Goal: Task Accomplishment & Management: Manage account settings

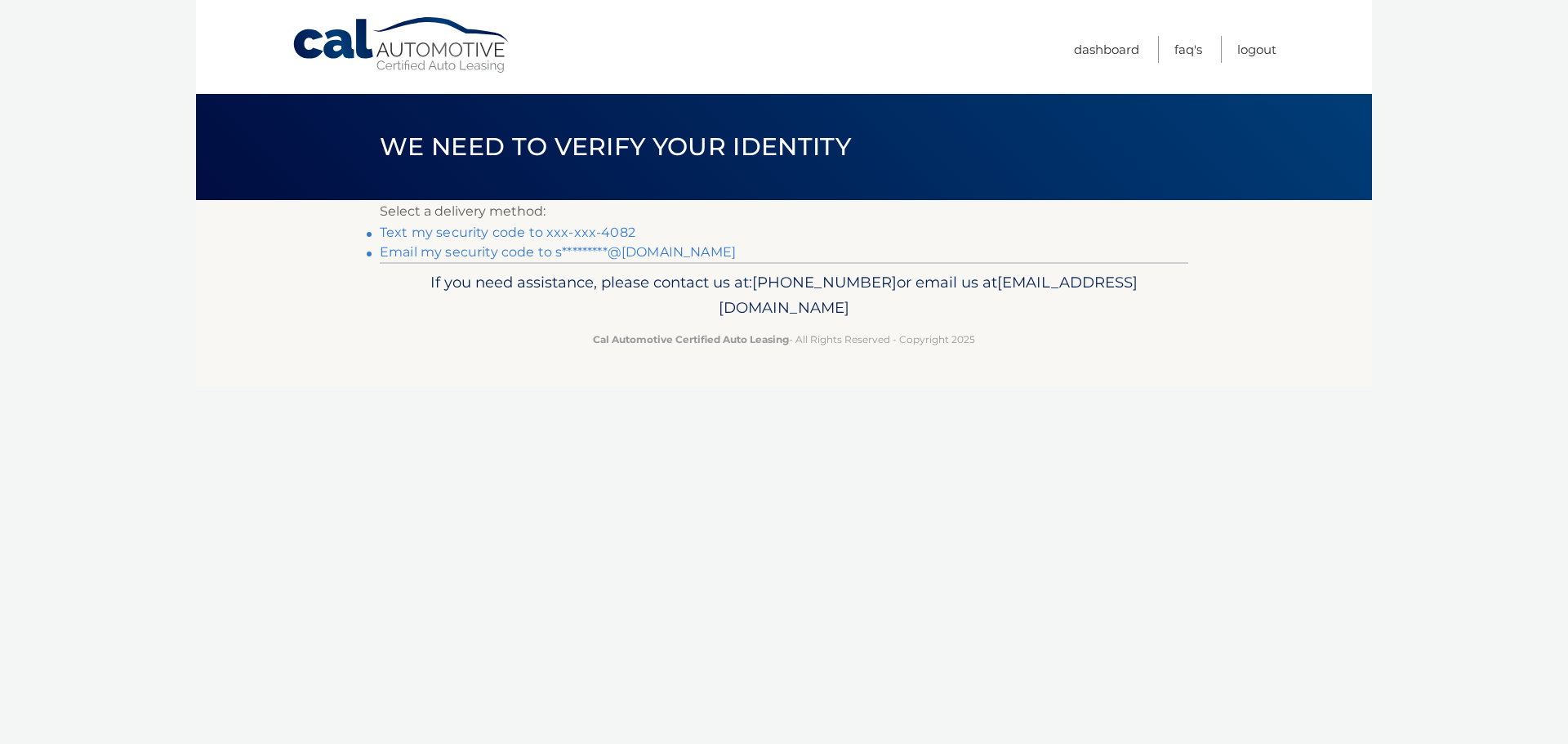
click at [614, 228] on link "Text my security code to xxx-xxx-4082" at bounding box center [508, 232] width 256 height 15
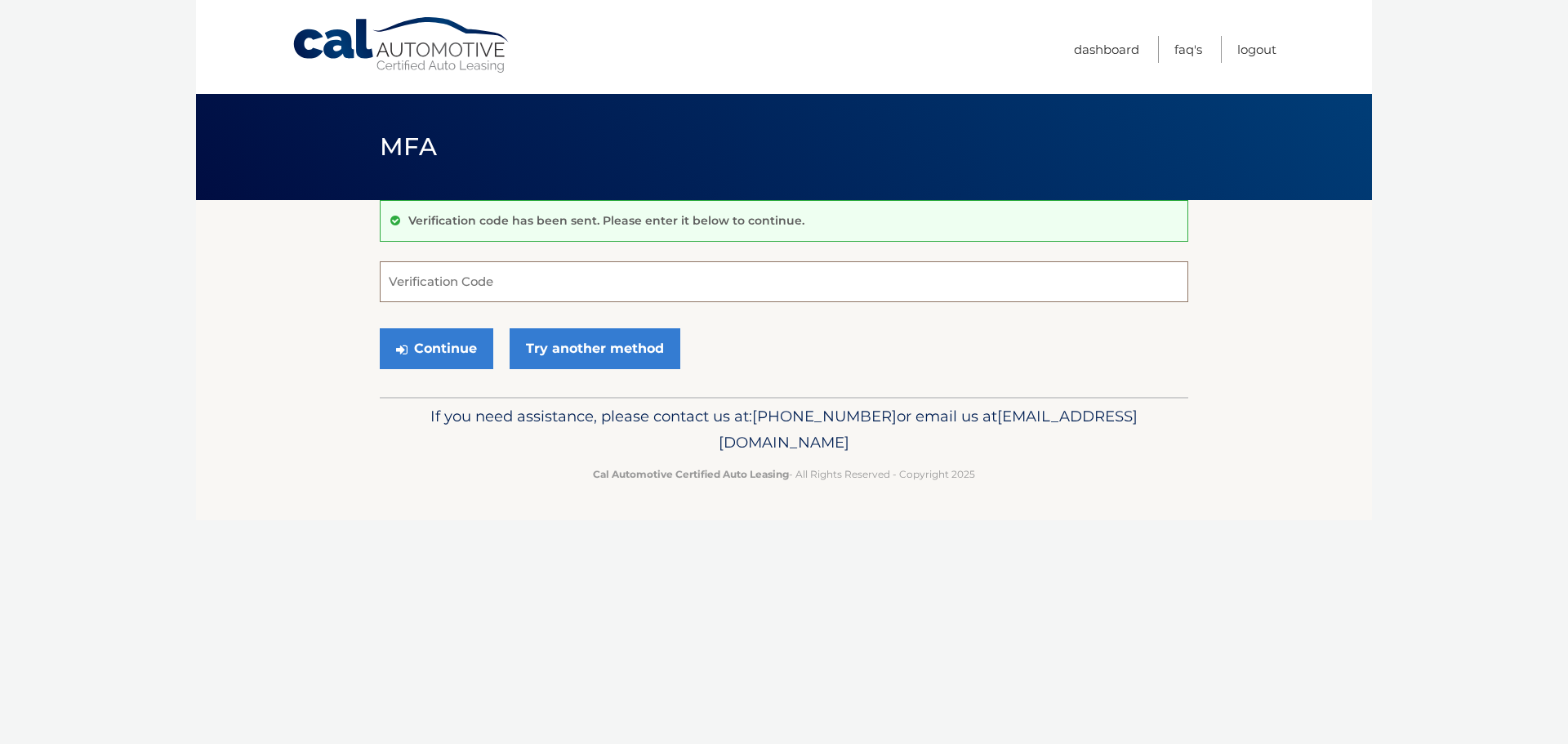
click at [608, 277] on input "Verification Code" at bounding box center [784, 282] width 809 height 40
type input "994241"
click at [440, 352] on button "Continue" at bounding box center [437, 348] width 114 height 40
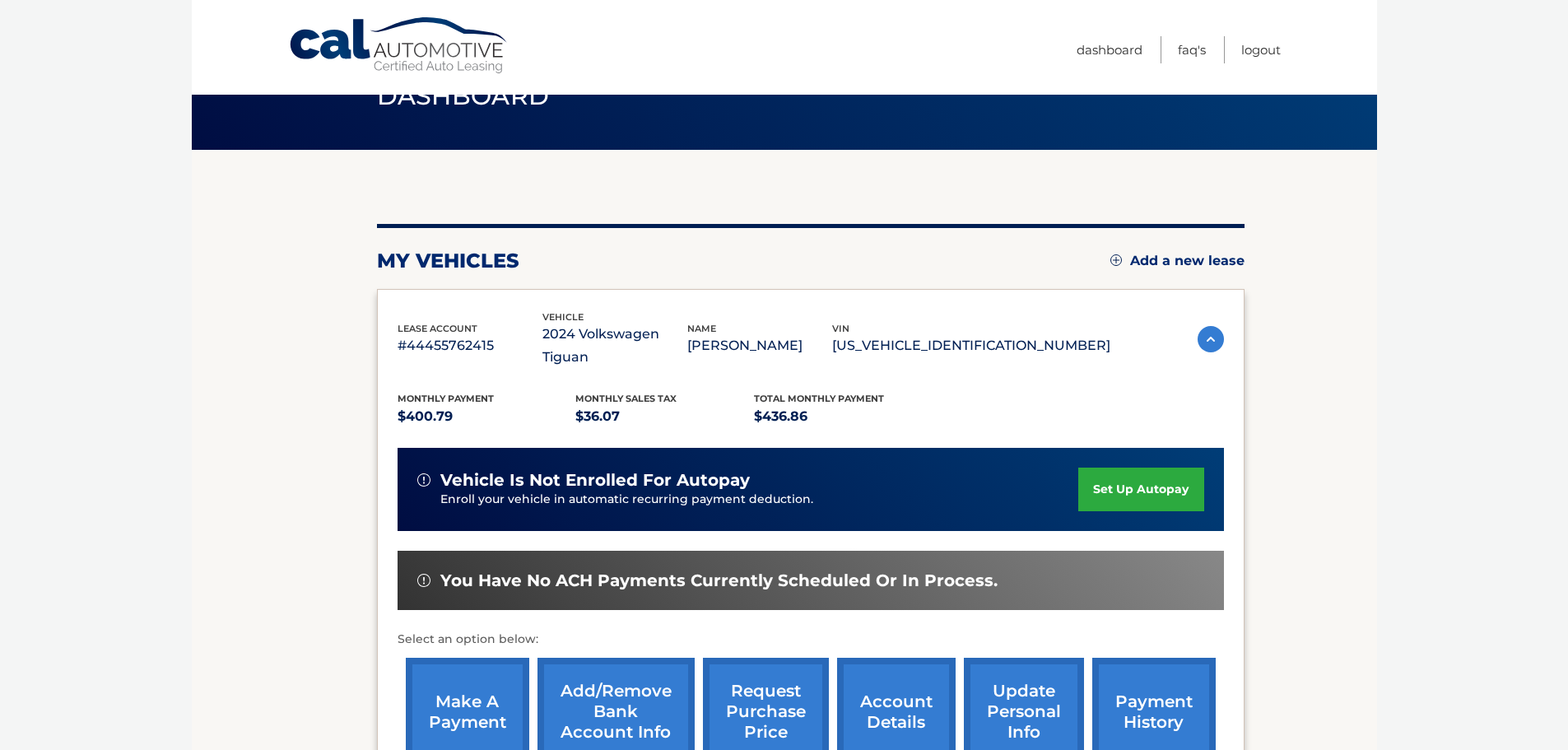
scroll to position [165, 0]
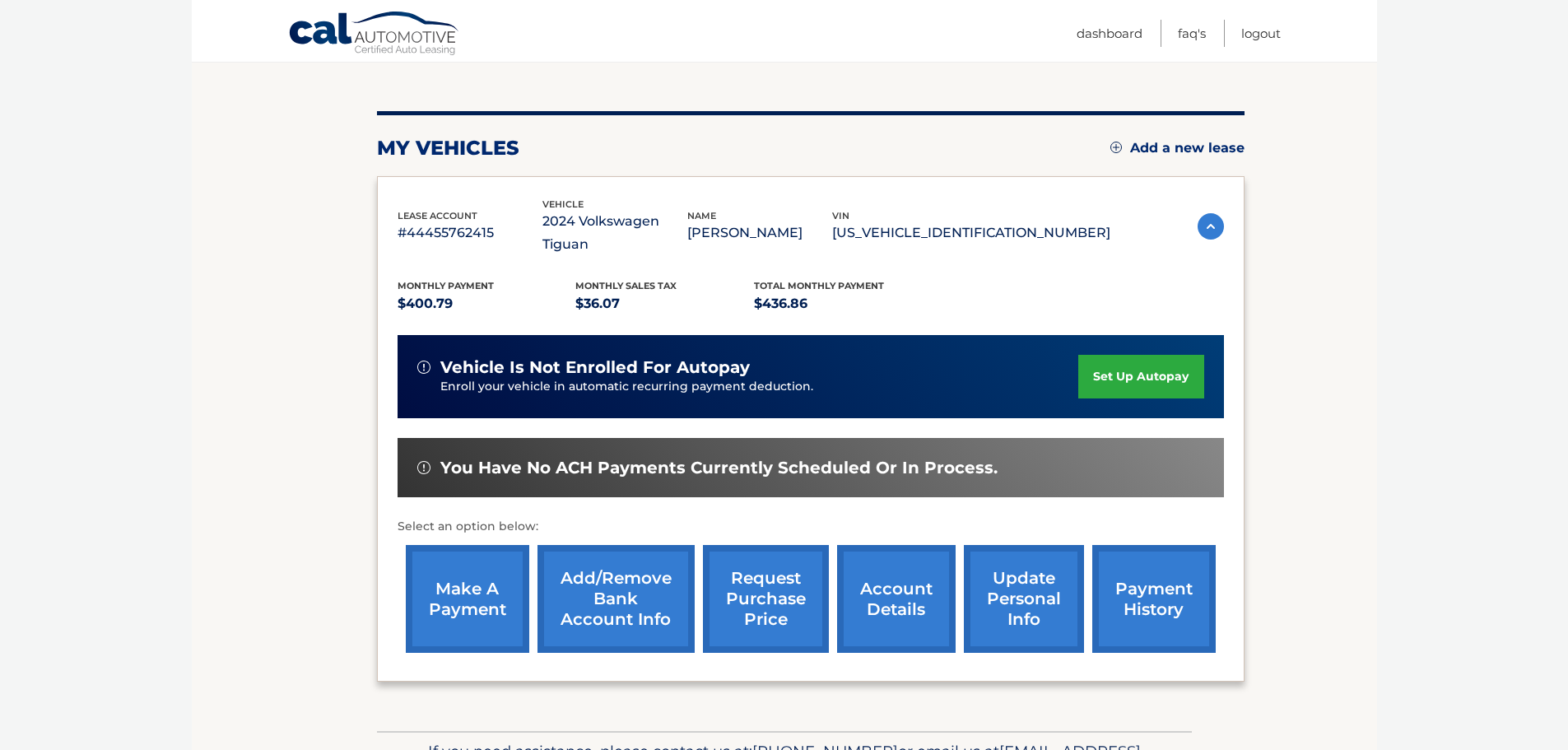
click at [474, 588] on link "make a payment" at bounding box center [466, 599] width 123 height 108
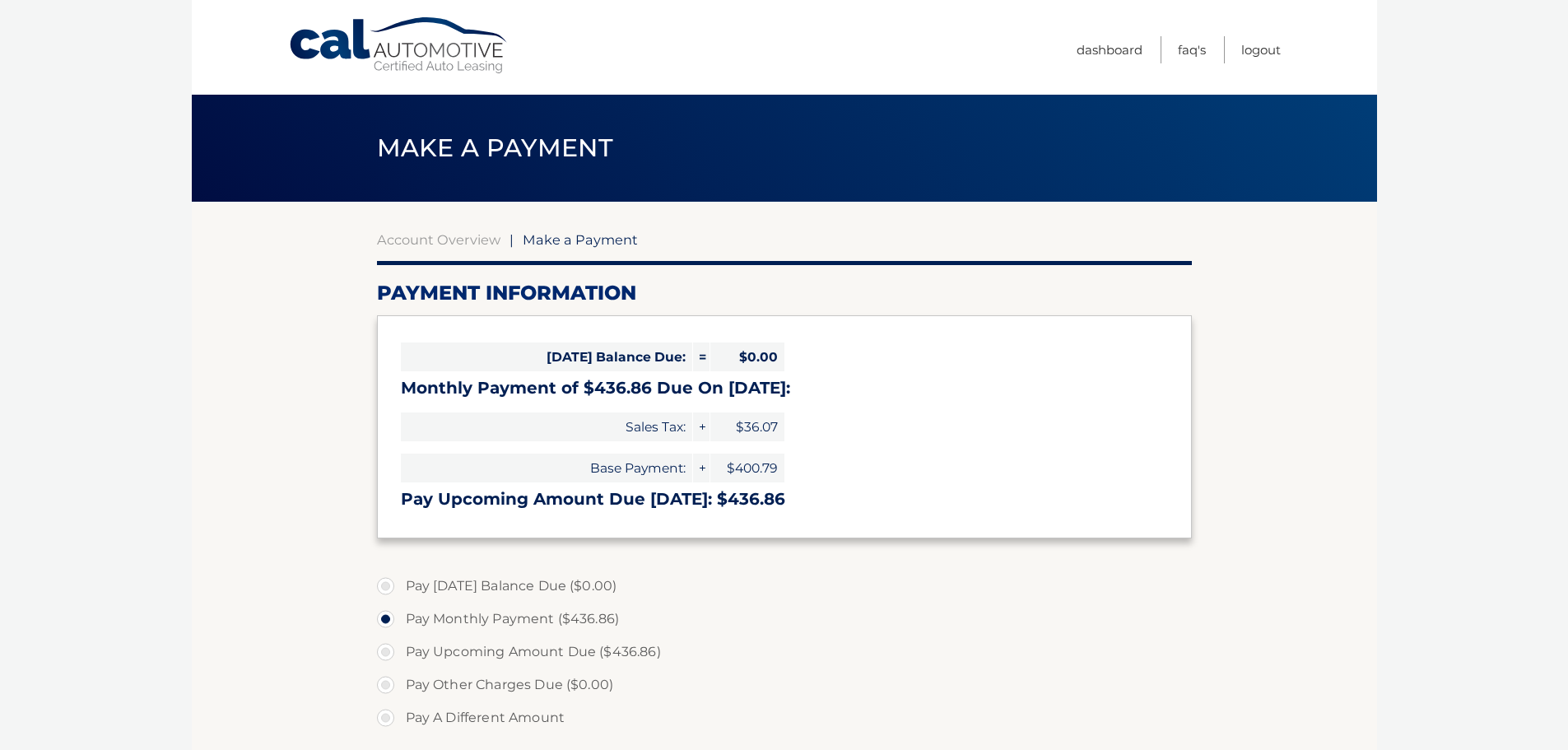
select select "OGE0MjQxYzctMTYxMS00ZGMxLWJkOGMtYTNlN2FmOGJiMzhk"
click at [1106, 52] on link "Dashboard" at bounding box center [1109, 49] width 66 height 27
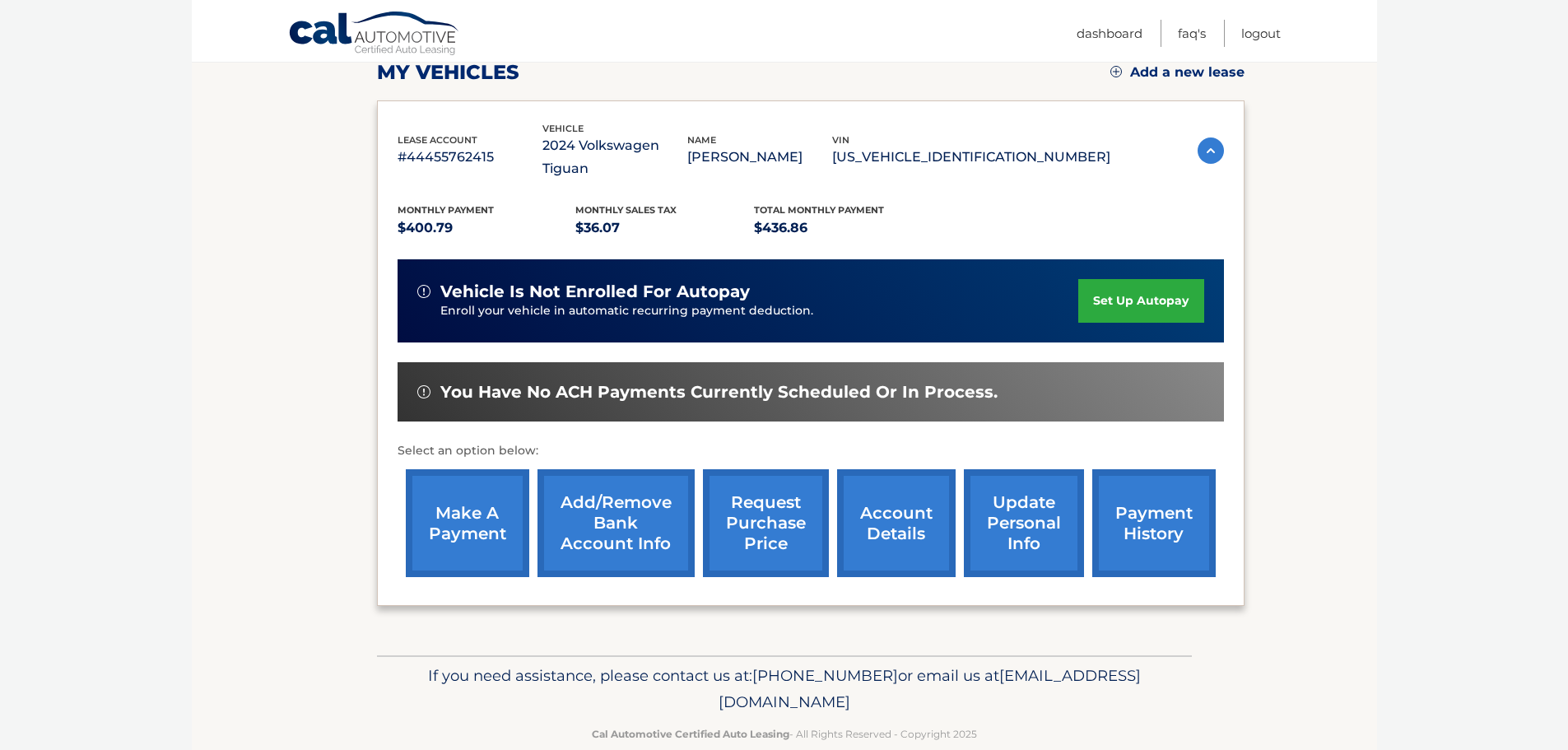
scroll to position [247, 0]
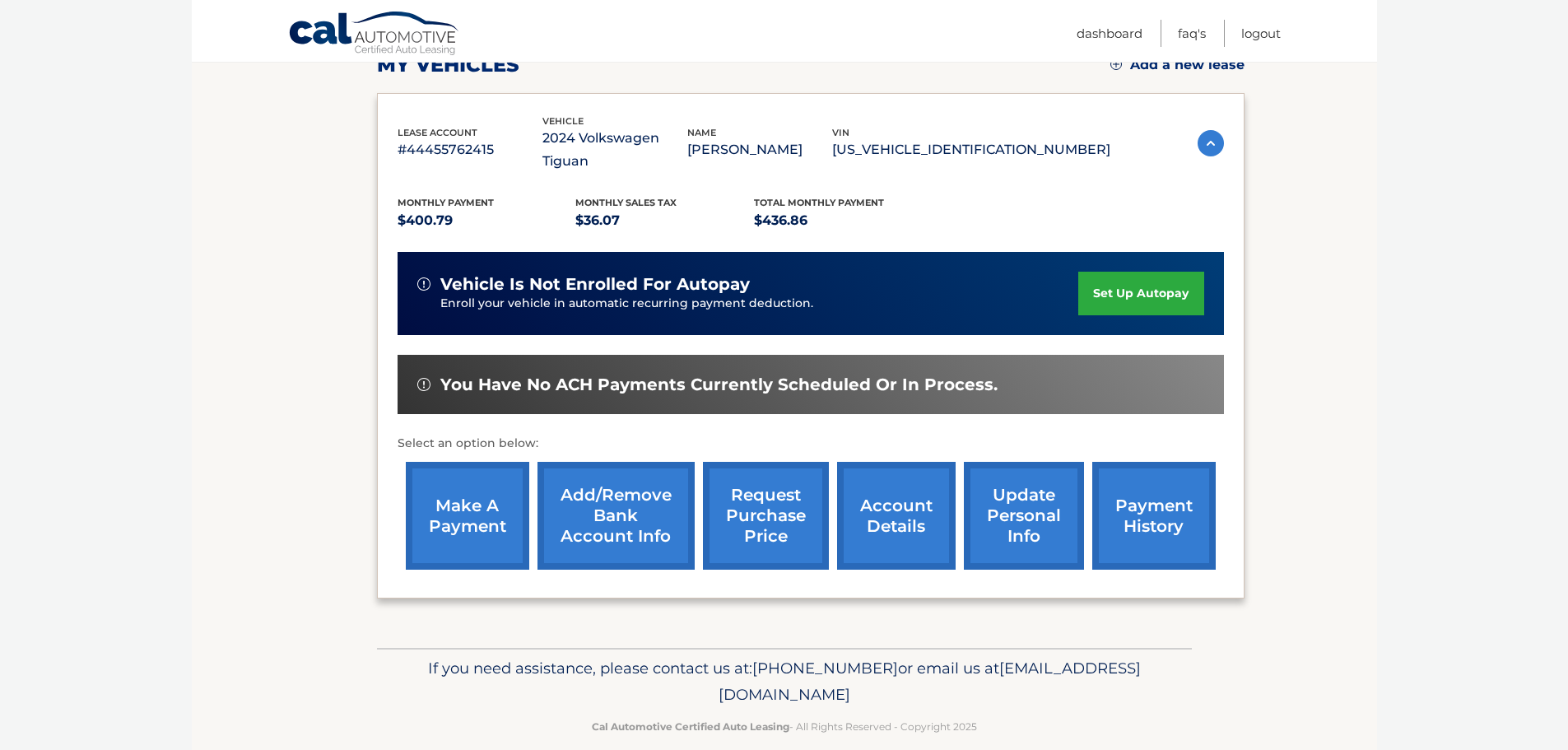
click at [902, 499] on link "account details" at bounding box center [896, 515] width 118 height 108
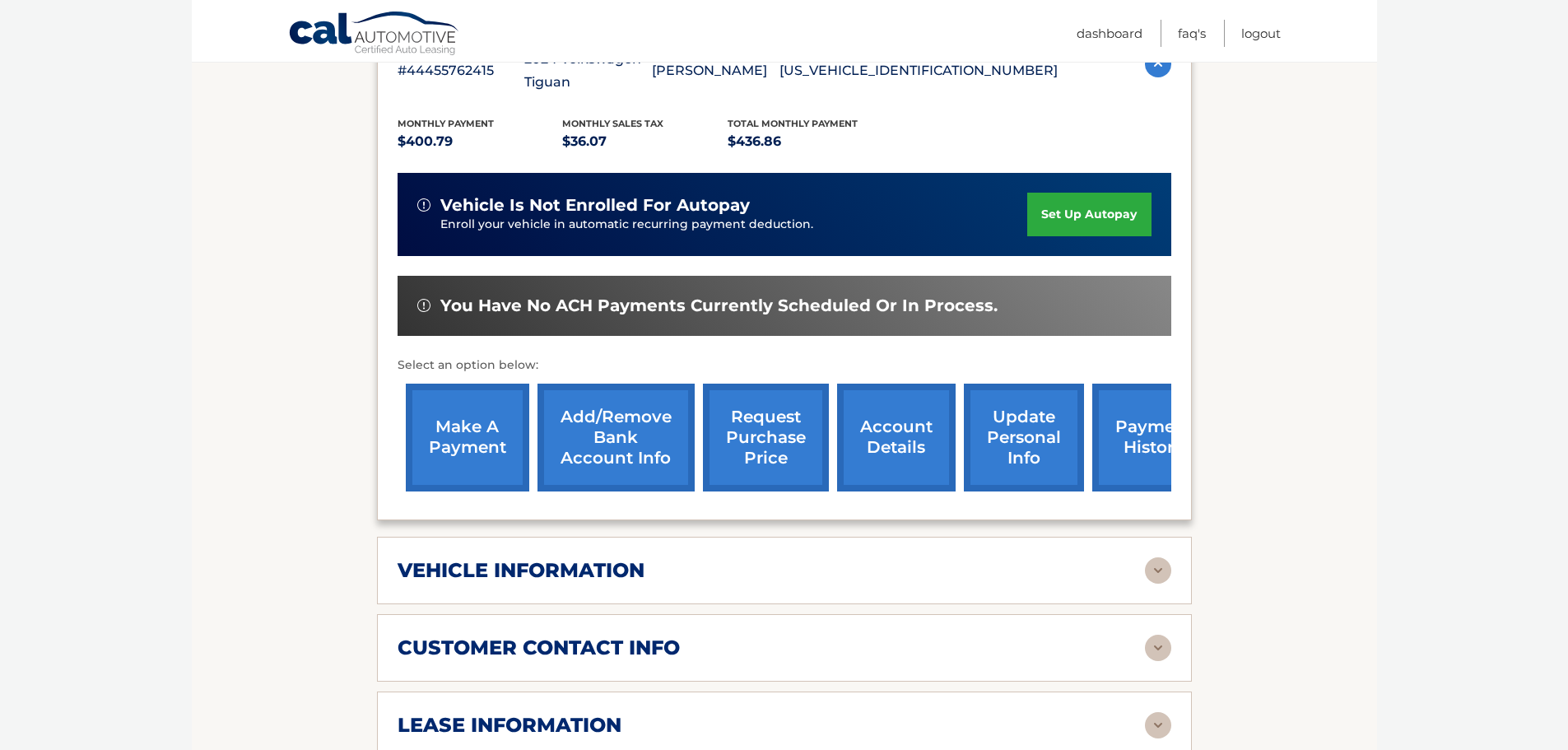
scroll to position [576, 0]
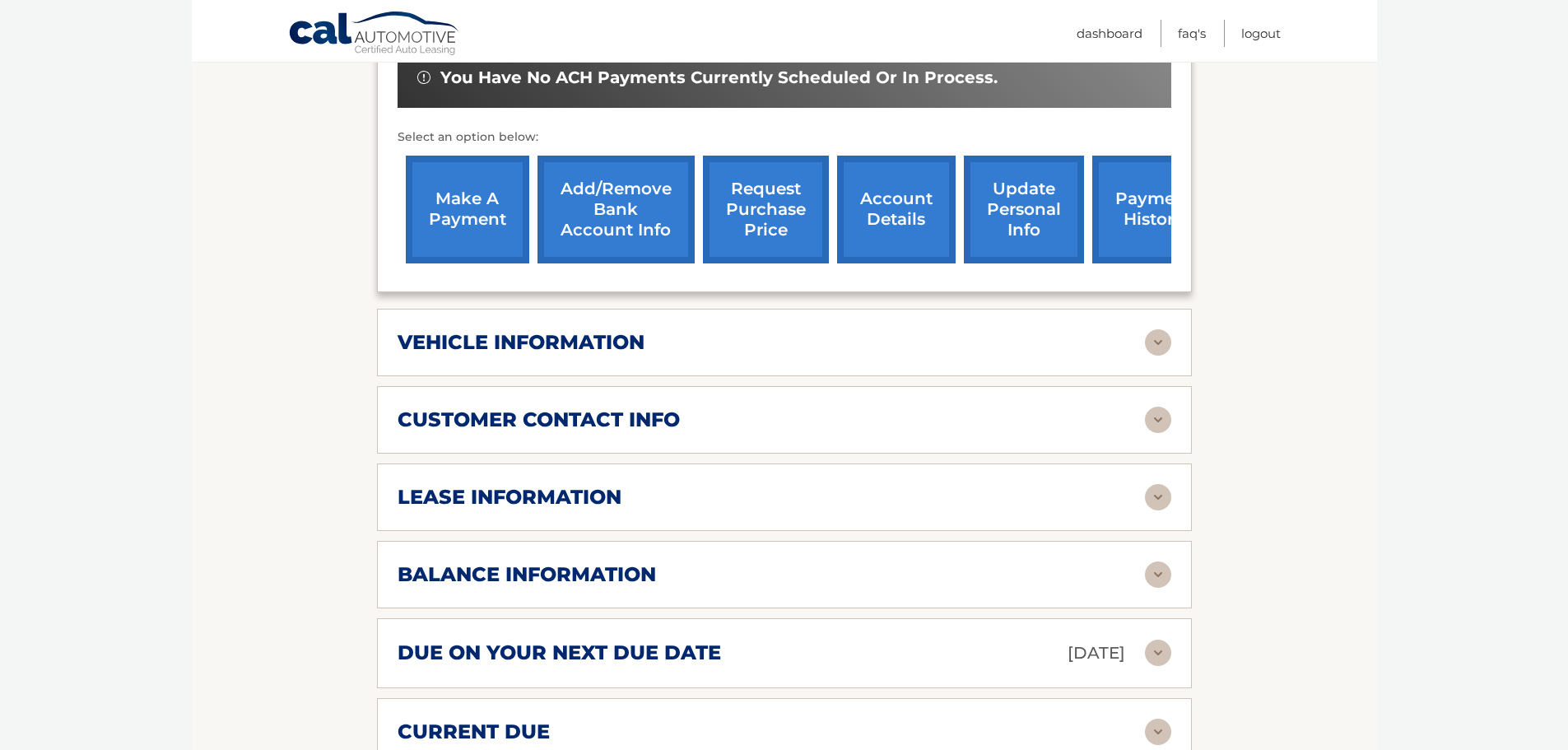
click at [921, 503] on div "lease information" at bounding box center [771, 497] width 748 height 24
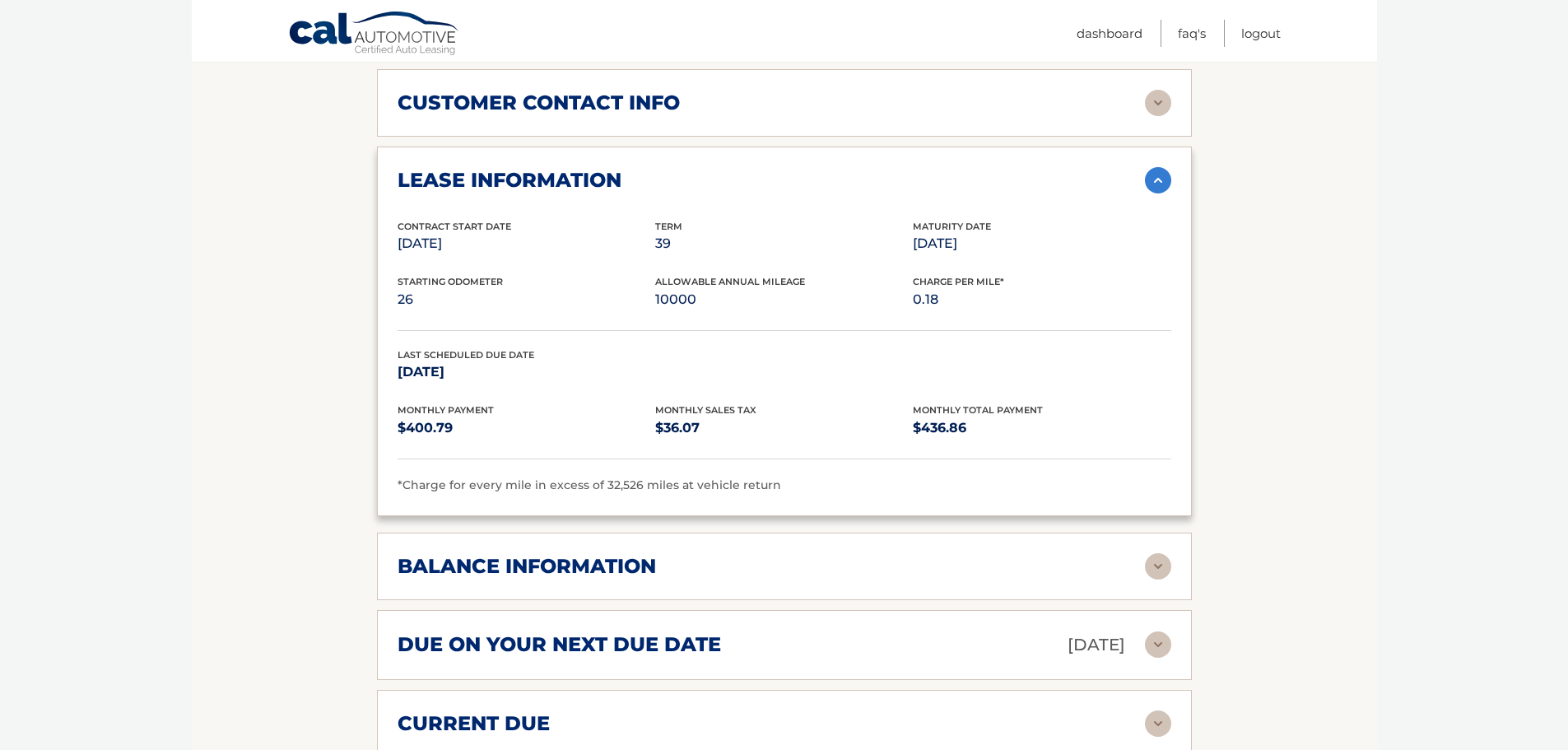
scroll to position [905, 0]
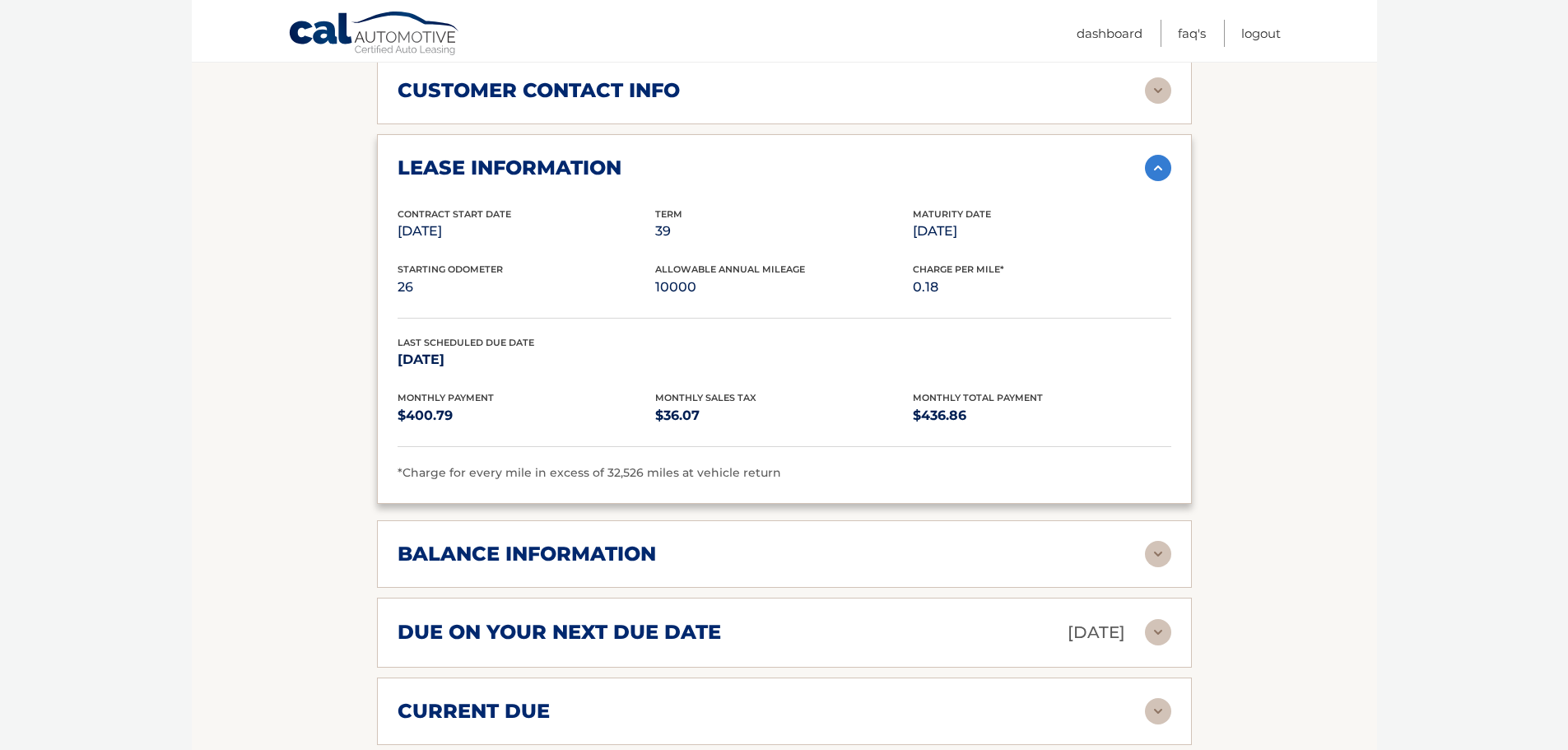
click at [271, 378] on section "Account Details | #44455762415 Back to Dashboard Manage Your Lease lease accoun…" at bounding box center [784, 197] width 1185 height 1803
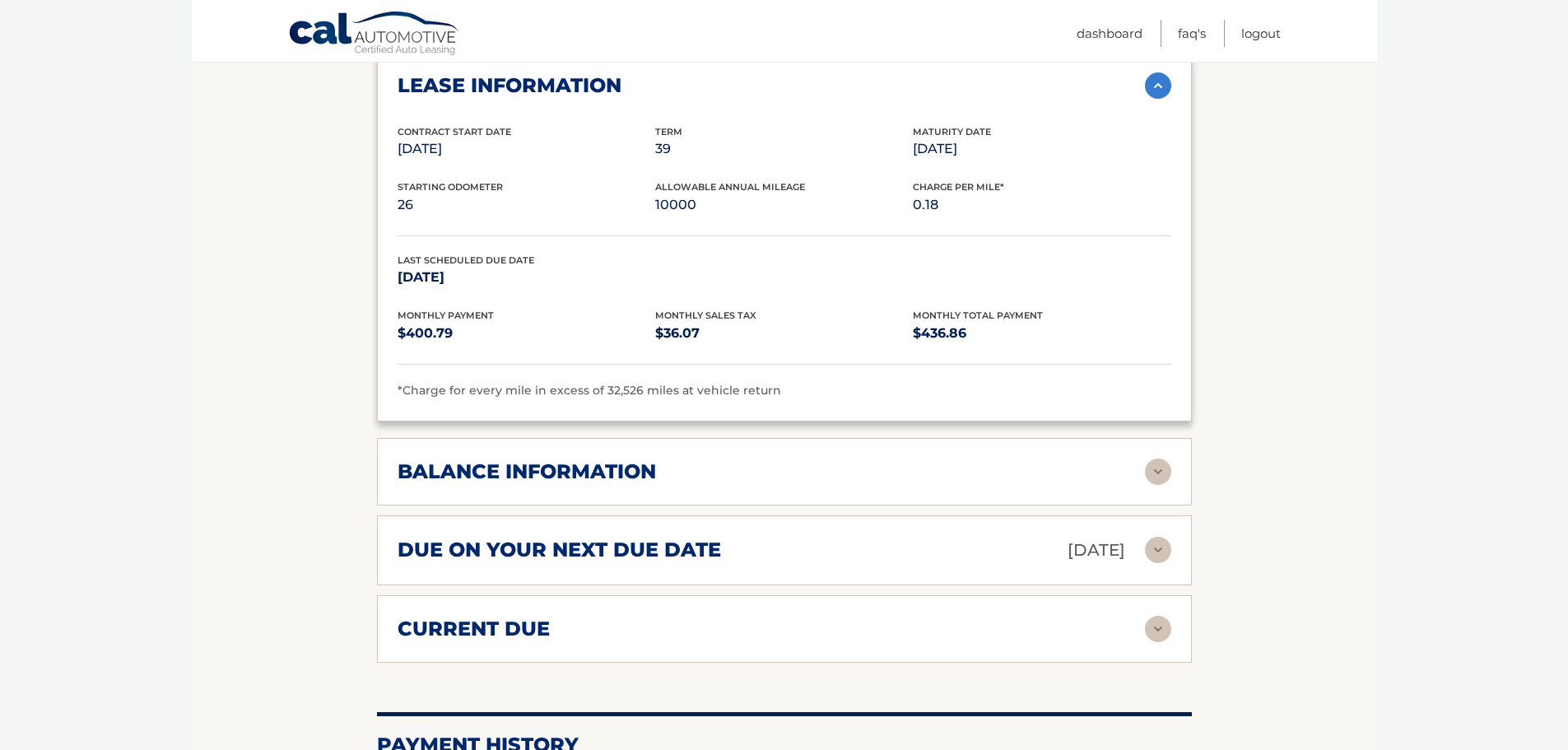
scroll to position [1070, 0]
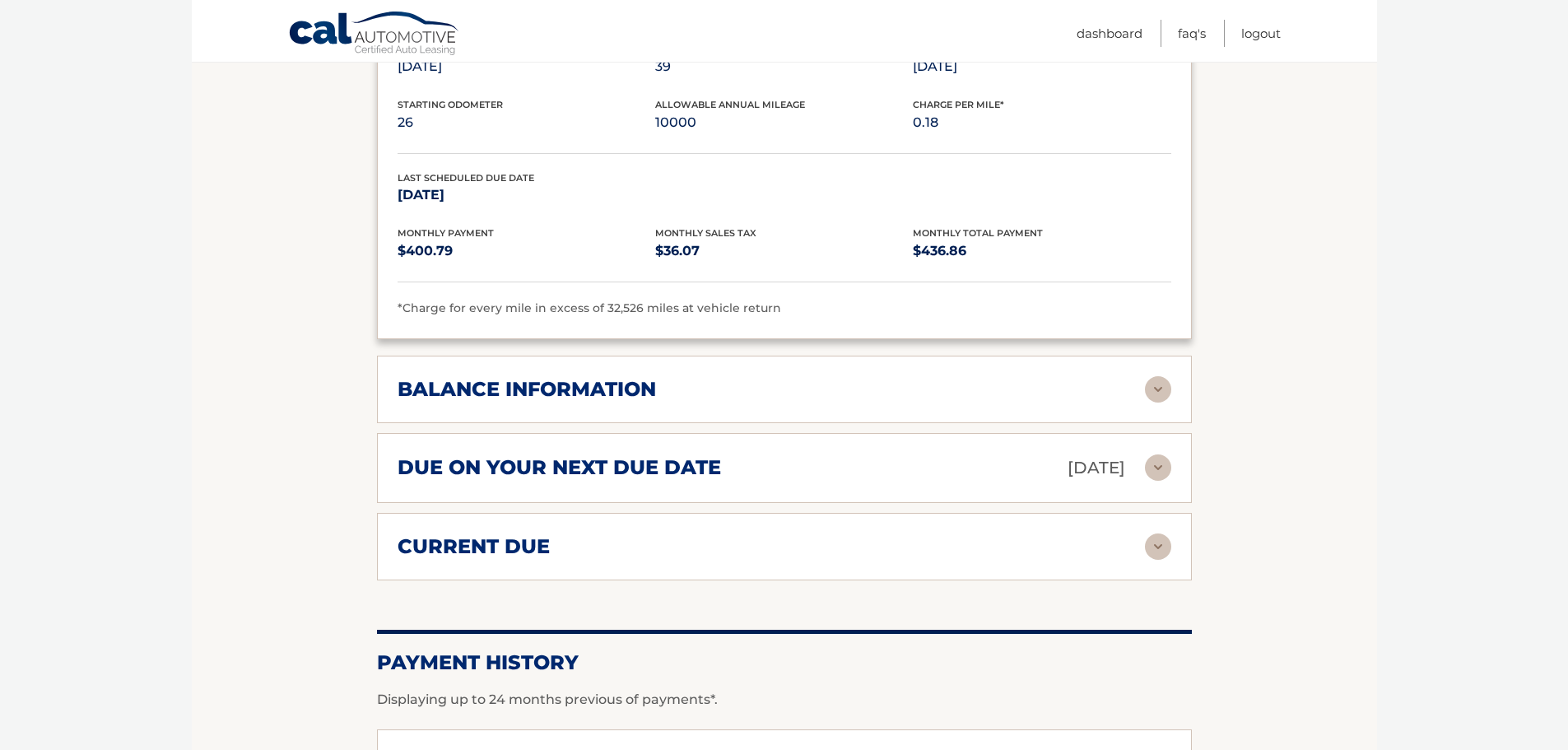
click at [689, 459] on h2 "due on your next due date" at bounding box center [560, 467] width 324 height 24
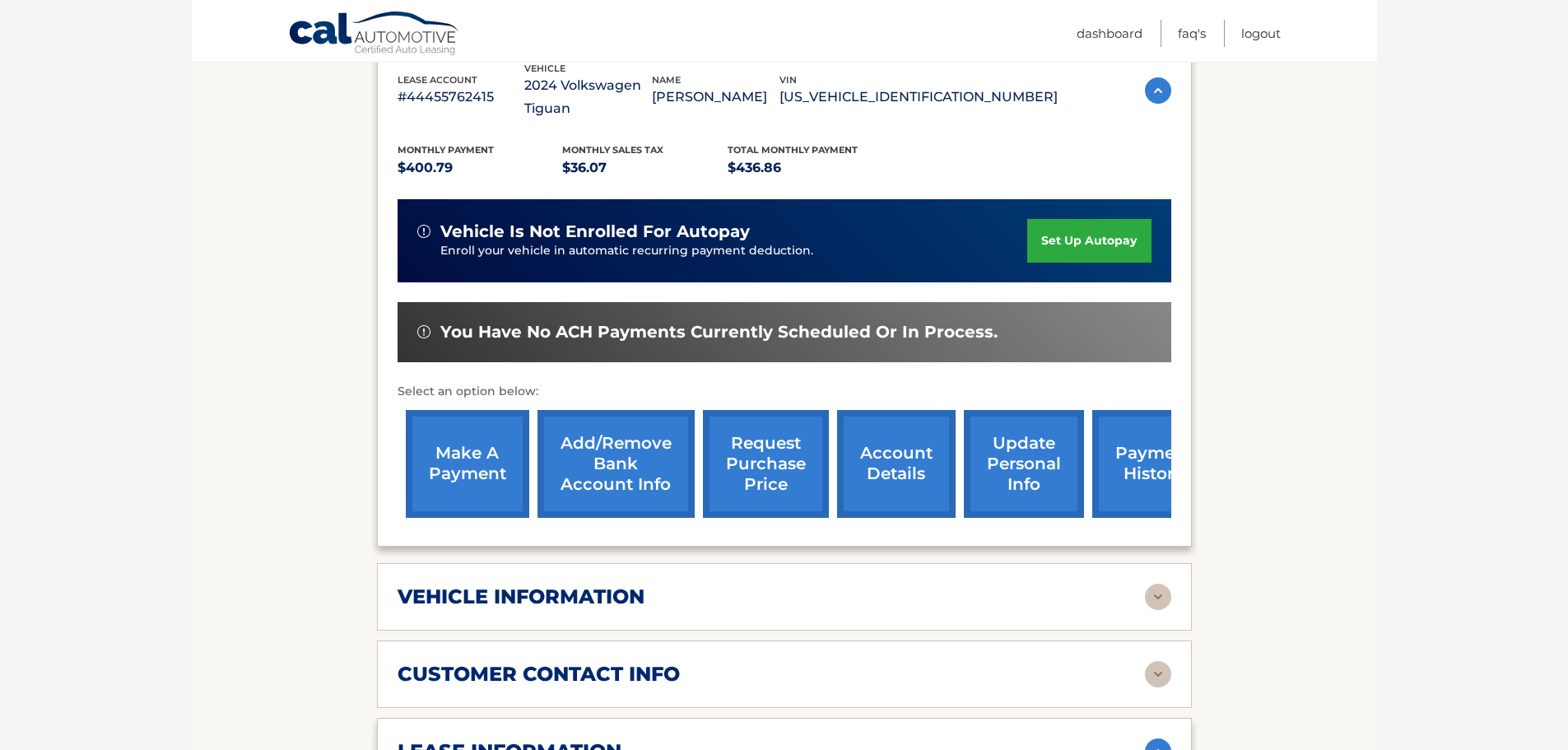
scroll to position [165, 0]
